Goal: Communication & Community: Answer question/provide support

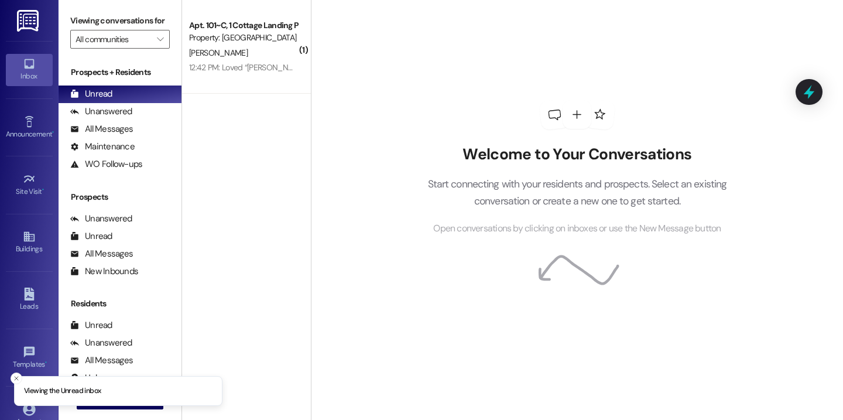
click at [221, 83] on div "Apt. 101~C, 1 Cottage Landing Properties LLC Property: Cottage Landing Lafayett…" at bounding box center [246, 47] width 129 height 94
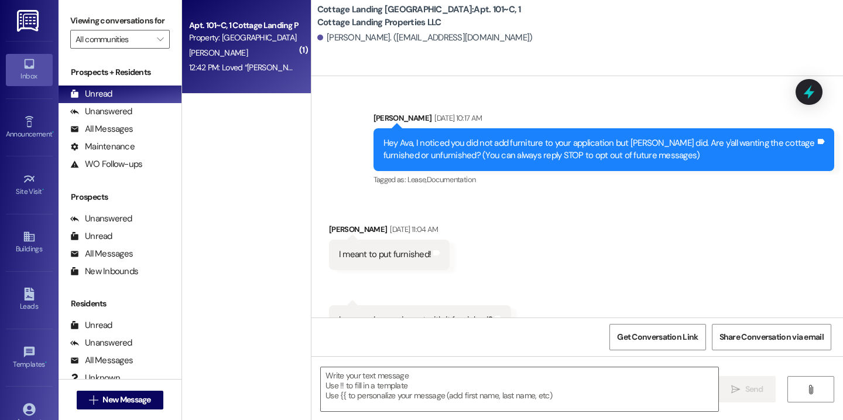
scroll to position [18504, 0]
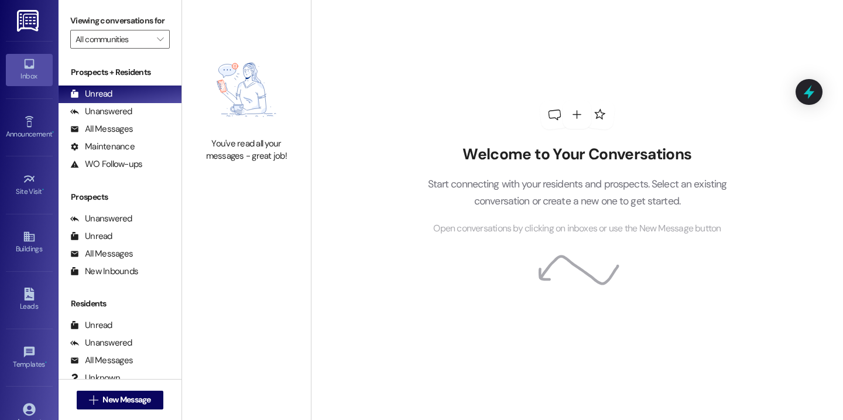
click at [351, 194] on div "Welcome to Your Conversations Start connecting with your residents and prospect…" at bounding box center [577, 210] width 532 height 420
click at [134, 401] on span "New Message" at bounding box center [126, 399] width 48 height 12
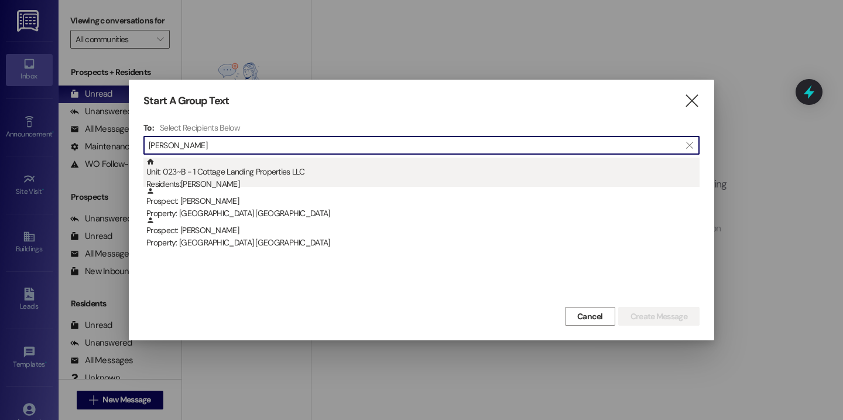
type input "elijah"
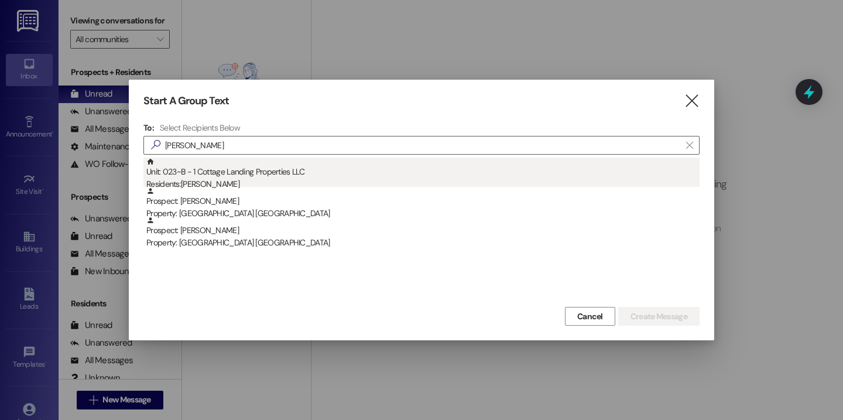
click at [248, 174] on div "Unit: 023~B - 1 Cottage Landing Properties LLC Residents: Elijah Leblanc" at bounding box center [422, 174] width 553 height 33
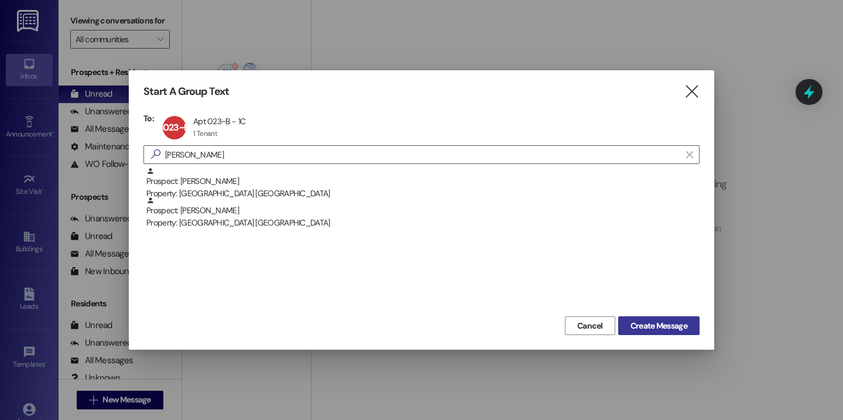
click at [666, 324] on span "Create Message" at bounding box center [659, 326] width 57 height 12
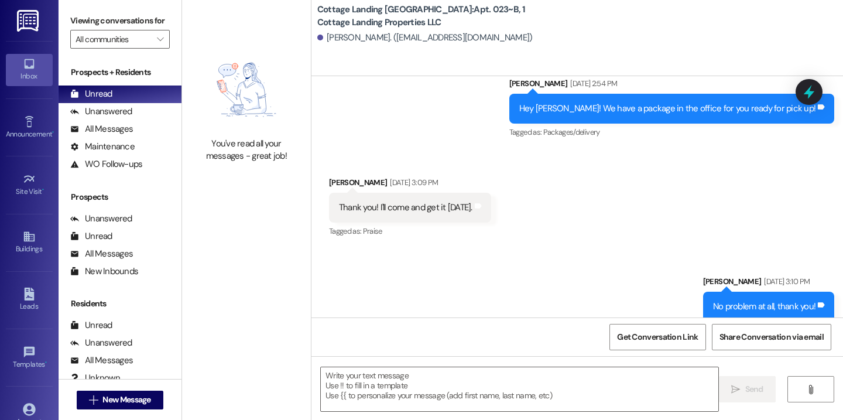
scroll to position [789, 0]
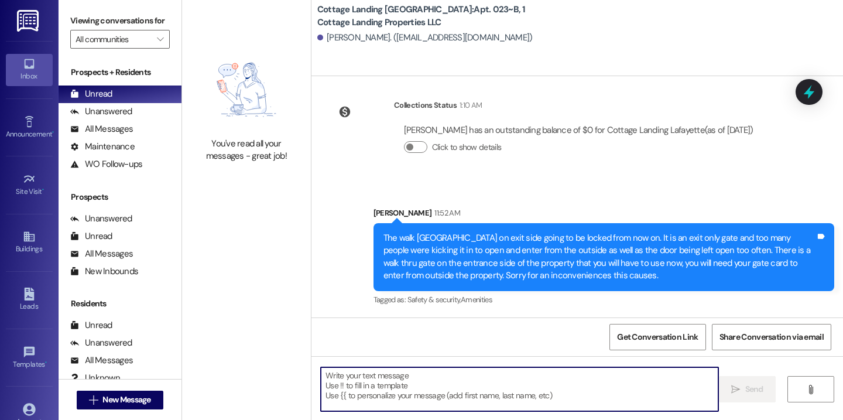
click at [395, 390] on textarea at bounding box center [520, 389] width 398 height 44
type textarea "!!"
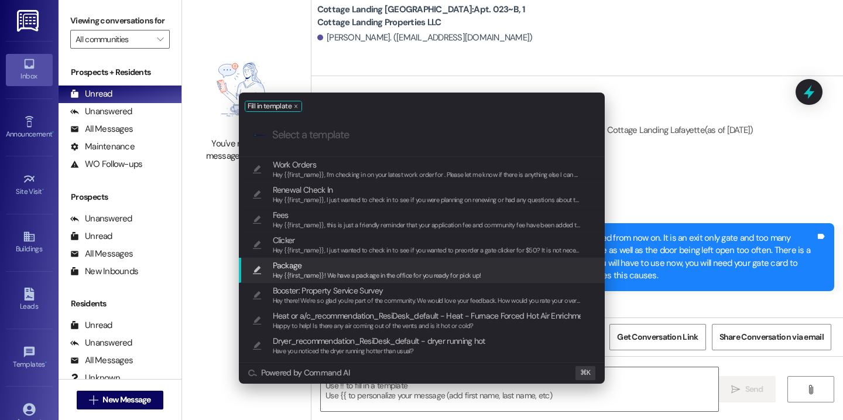
click at [353, 265] on span "Package" at bounding box center [377, 265] width 208 height 13
type textarea "Hey {{first_name}}! We have a package in the office for you ready for pick up!"
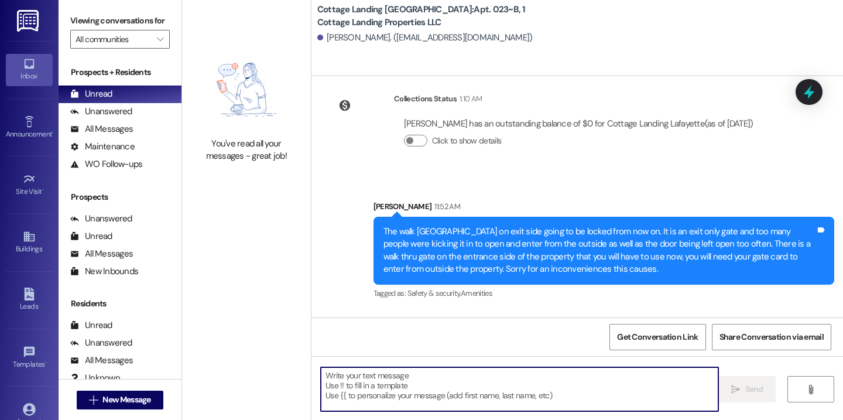
scroll to position [871, 0]
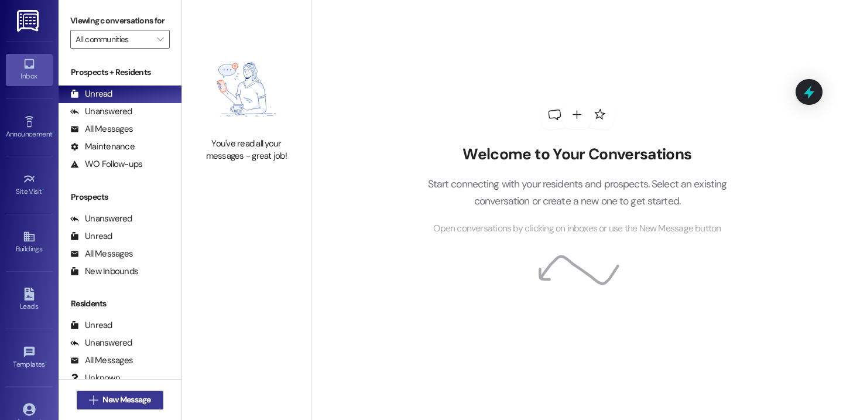
click at [130, 401] on span "New Message" at bounding box center [126, 399] width 48 height 12
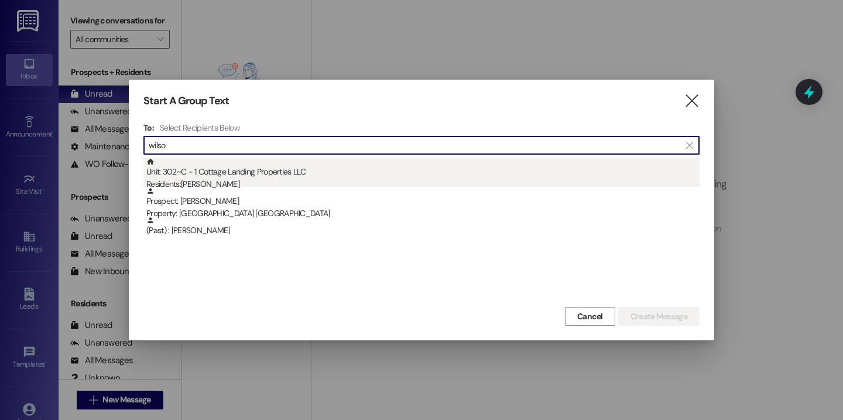
type input "wilso"
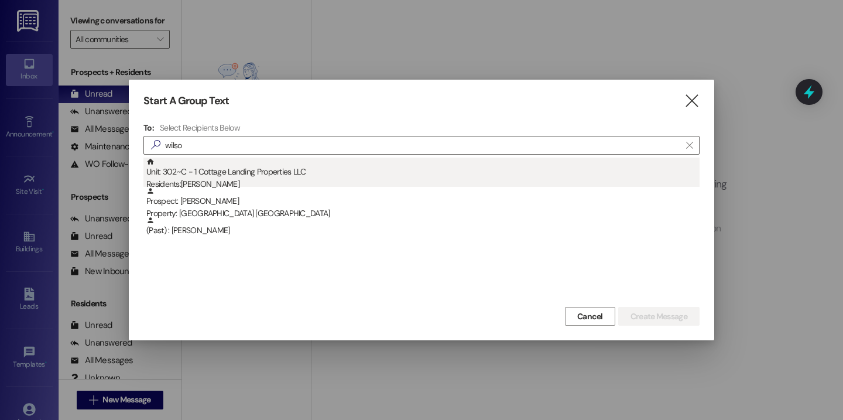
click at [278, 167] on div "Unit: 302~C - 1 Cottage Landing Properties LLC Residents: Abigail Wilson" at bounding box center [422, 174] width 553 height 33
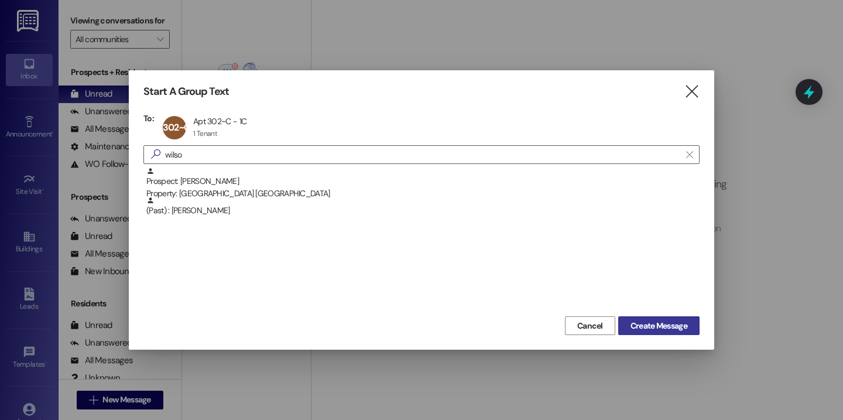
click at [663, 327] on span "Create Message" at bounding box center [659, 326] width 57 height 12
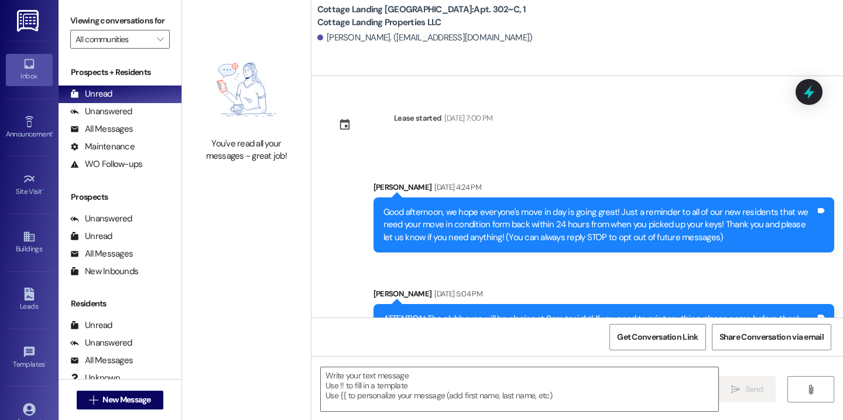
scroll to position [312, 0]
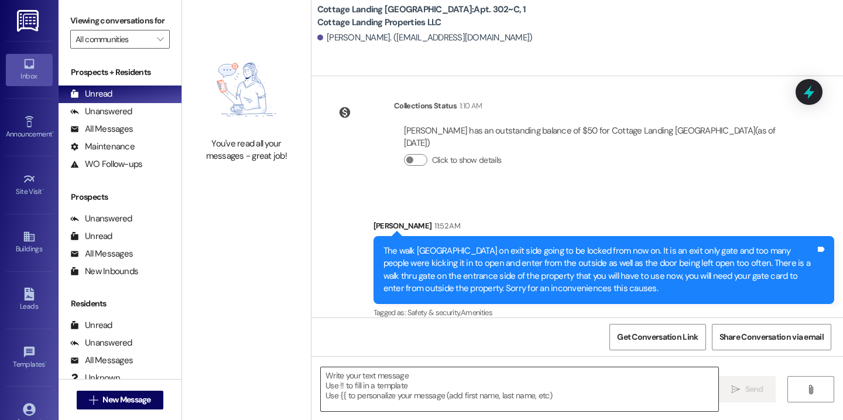
click at [396, 386] on textarea at bounding box center [520, 389] width 398 height 44
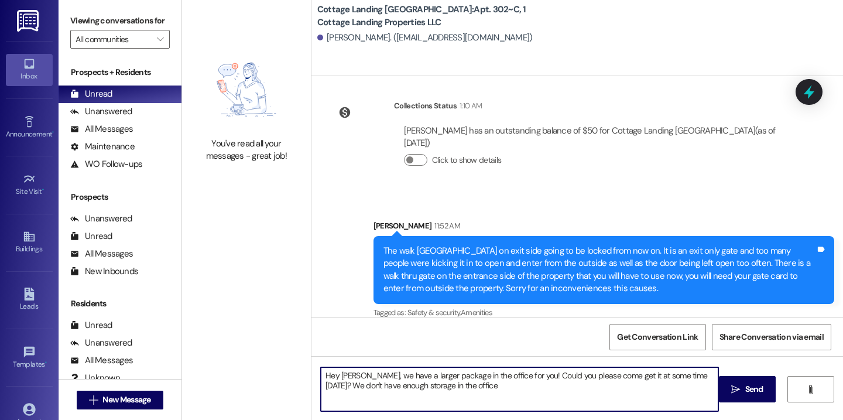
type textarea "Hey Abigail, we have a larger package in the office for you! Could you please c…"
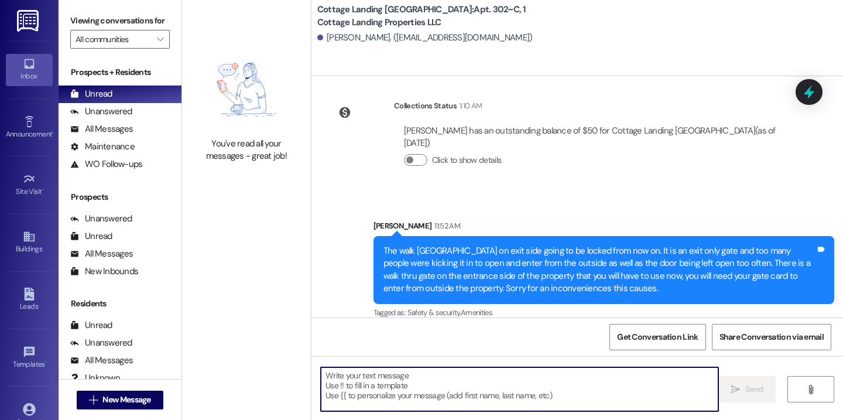
scroll to position [406, 0]
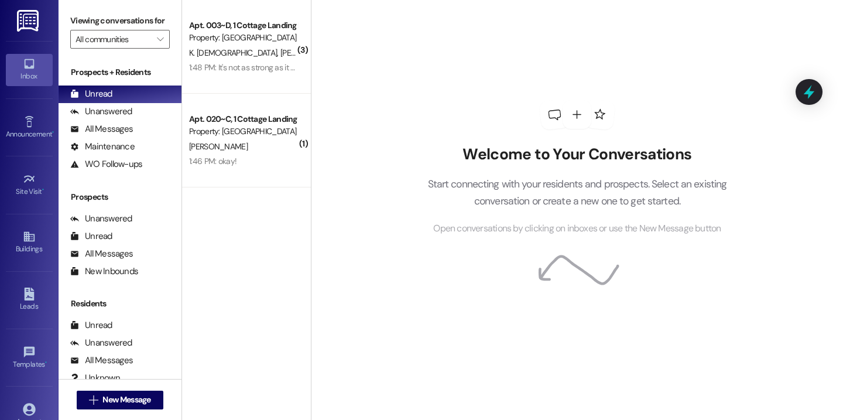
click at [363, 67] on div "Welcome to Your Conversations Start connecting with your residents and prospect…" at bounding box center [577, 210] width 532 height 420
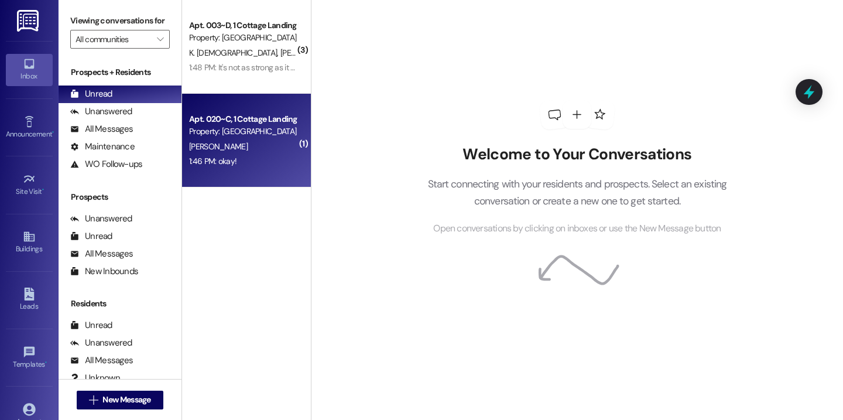
click at [289, 137] on div "Property: [GEOGRAPHIC_DATA] [GEOGRAPHIC_DATA]" at bounding box center [243, 131] width 108 height 12
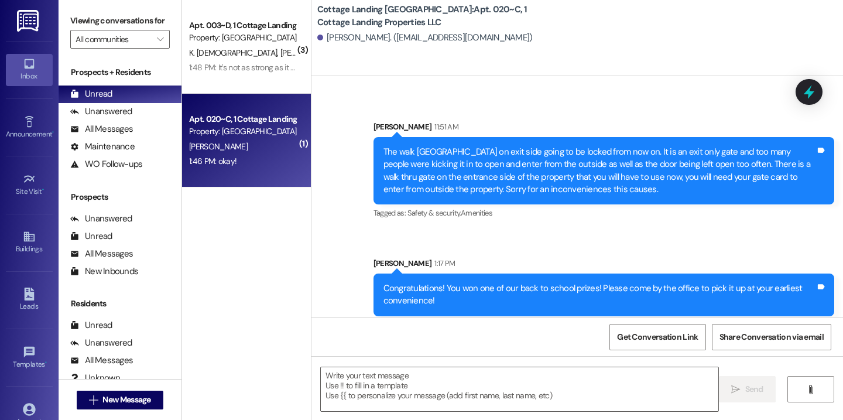
scroll to position [39337, 0]
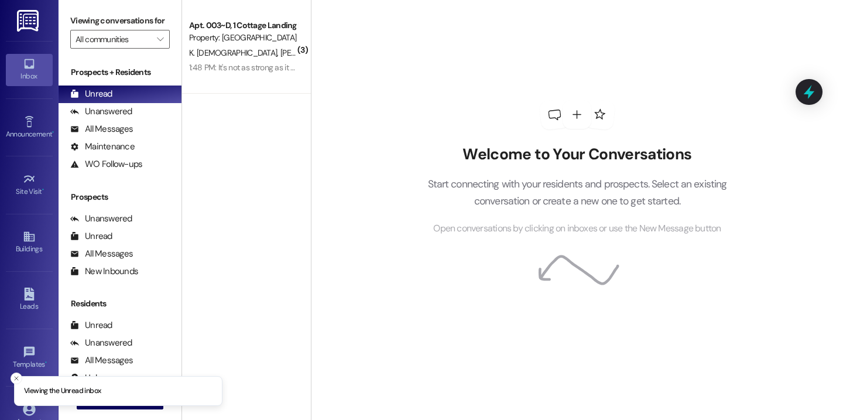
click at [405, 66] on div "Welcome to Your Conversations Start connecting with your residents and prospect…" at bounding box center [577, 168] width 351 height 336
click at [394, 118] on div "Welcome to Your Conversations Start connecting with your residents and prospect…" at bounding box center [577, 210] width 532 height 420
